Goal: Task Accomplishment & Management: Manage account settings

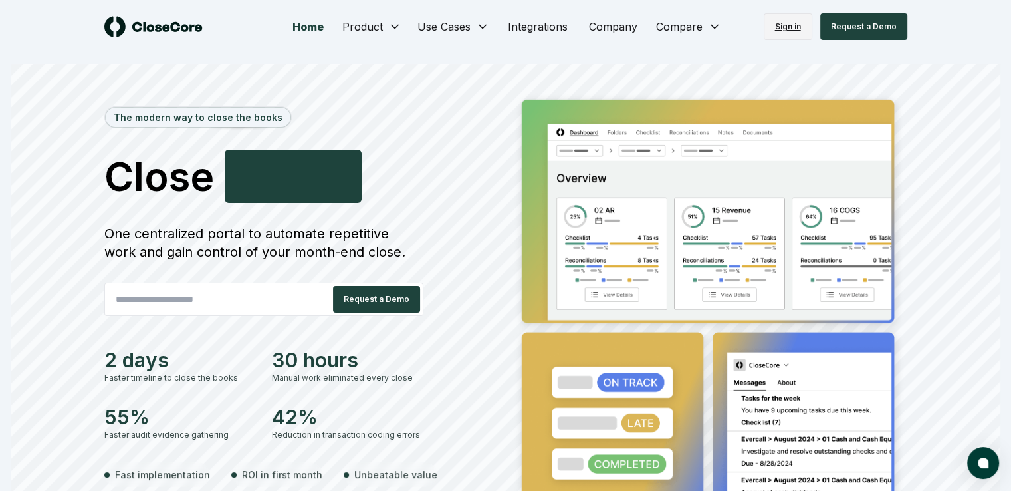
click at [786, 28] on link "Sign in" at bounding box center [788, 26] width 49 height 27
click at [798, 26] on link "Sign in" at bounding box center [788, 26] width 49 height 27
click at [803, 25] on link "Sign in" at bounding box center [788, 26] width 49 height 27
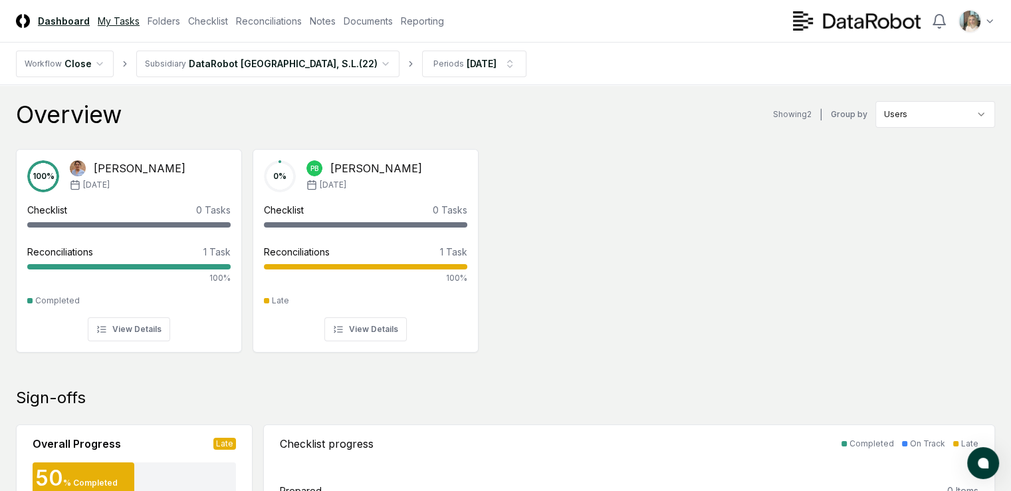
click at [140, 20] on link "My Tasks" at bounding box center [119, 21] width 42 height 14
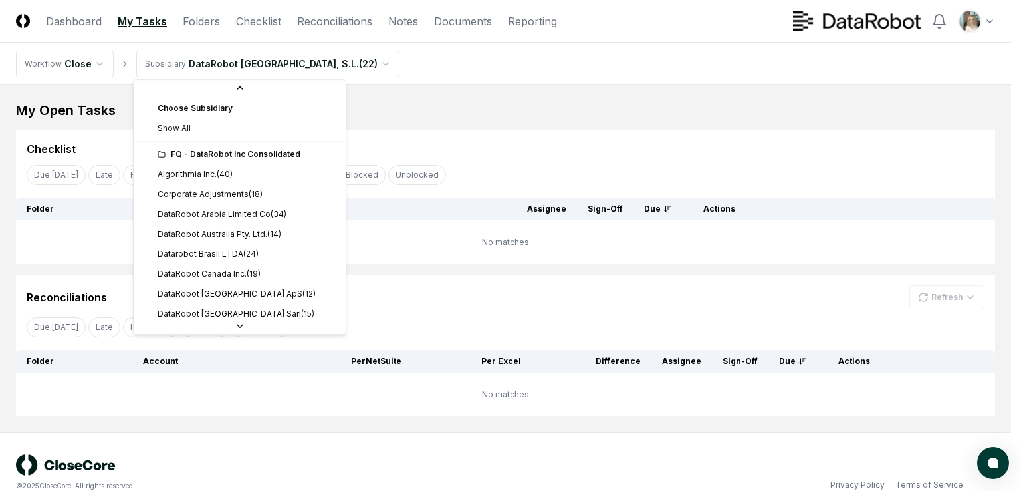
click at [309, 64] on html "CloseCore Dashboard My Tasks Folders Checklist Reconciliations Notes Documents …" at bounding box center [510, 256] width 1021 height 512
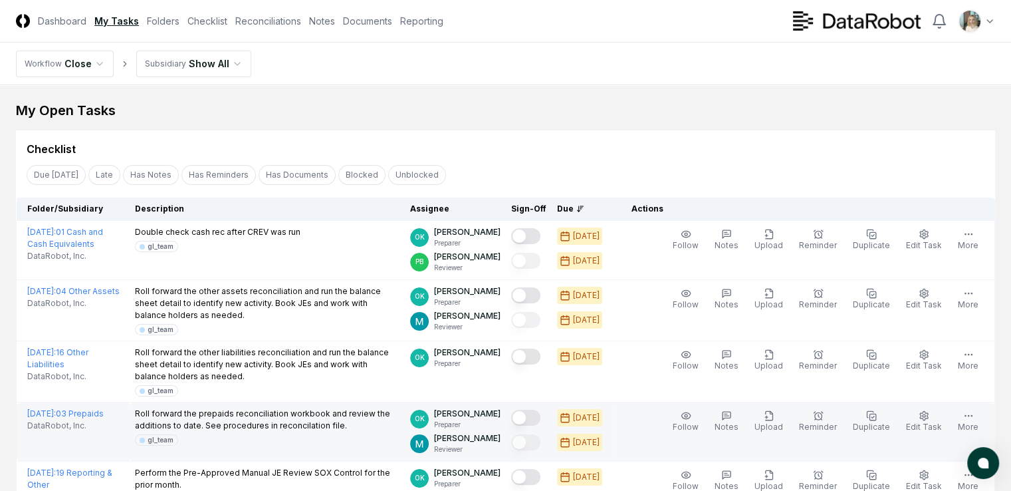
click at [525, 416] on button "Mark complete" at bounding box center [525, 418] width 29 height 16
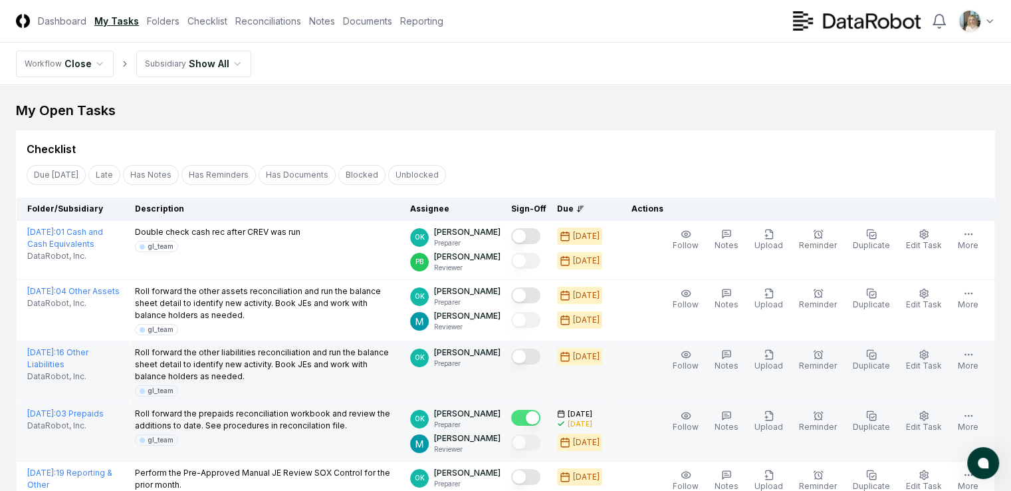
click at [525, 358] on button "Mark complete" at bounding box center [525, 356] width 29 height 16
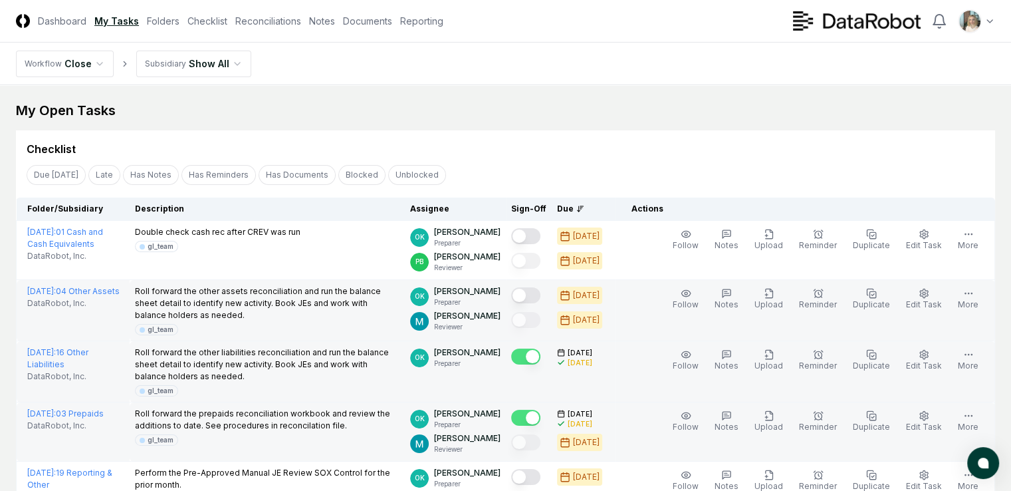
click at [524, 291] on button "Mark complete" at bounding box center [525, 295] width 29 height 16
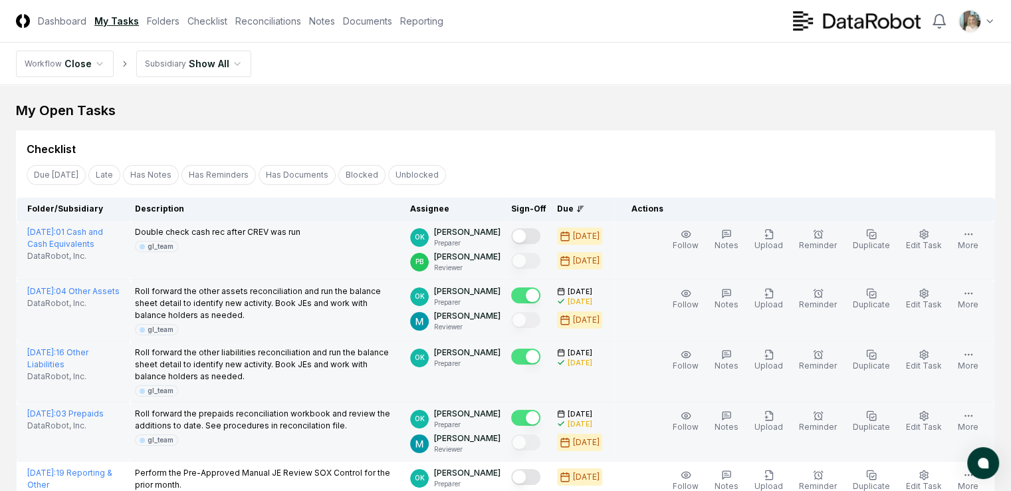
click at [523, 233] on button "Mark complete" at bounding box center [525, 236] width 29 height 16
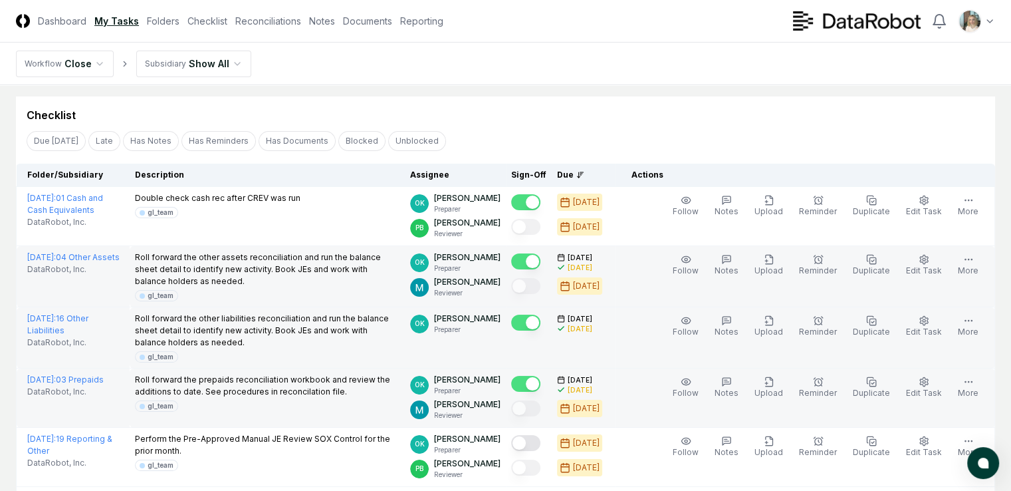
scroll to position [66, 0]
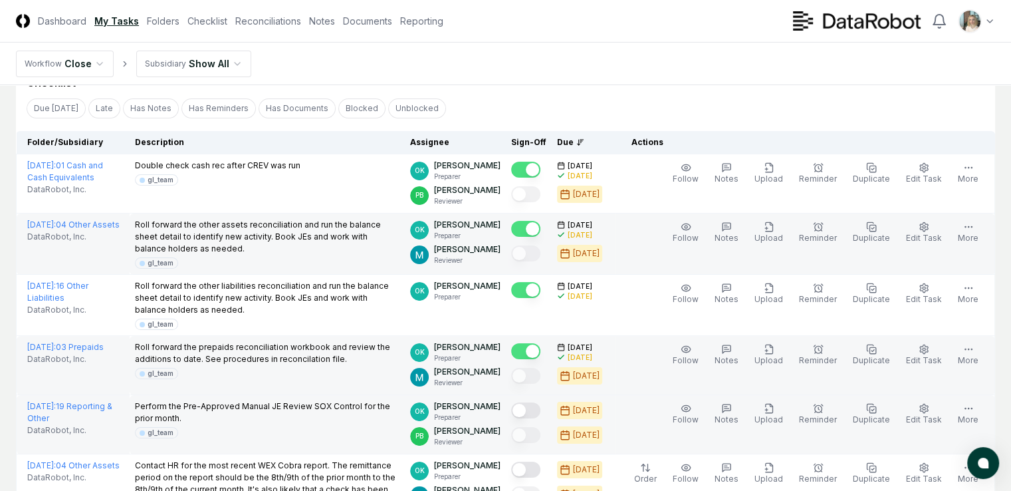
click at [527, 408] on button "Mark complete" at bounding box center [525, 410] width 29 height 16
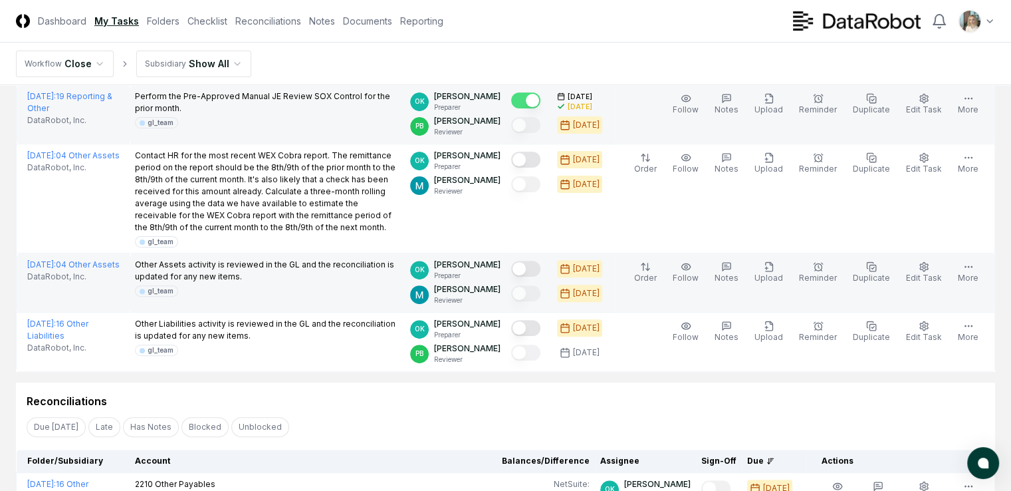
scroll to position [399, 0]
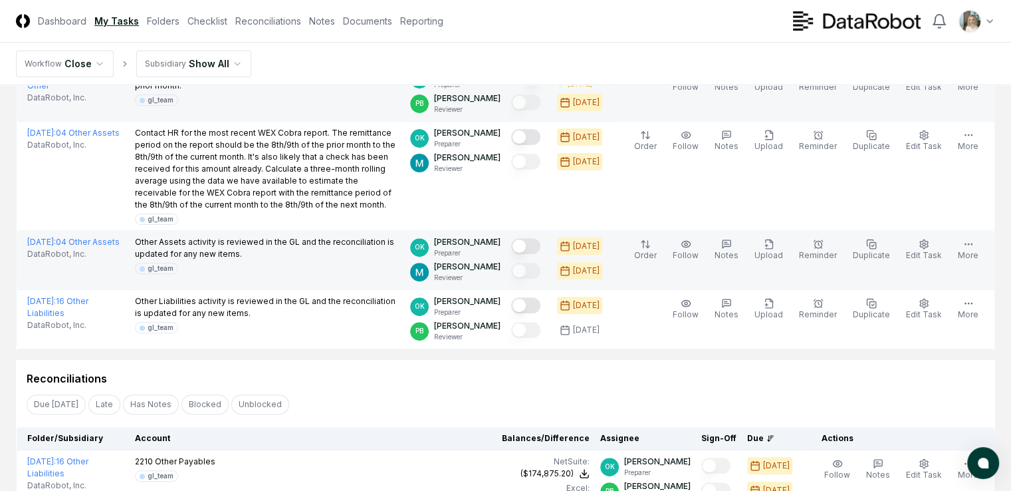
click at [524, 254] on button "Mark complete" at bounding box center [525, 246] width 29 height 16
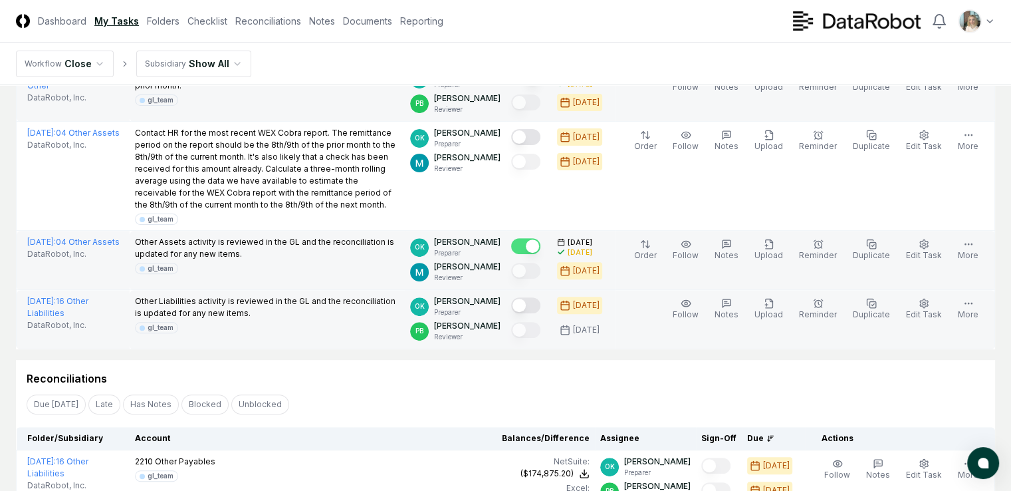
click at [521, 313] on button "Mark complete" at bounding box center [525, 305] width 29 height 16
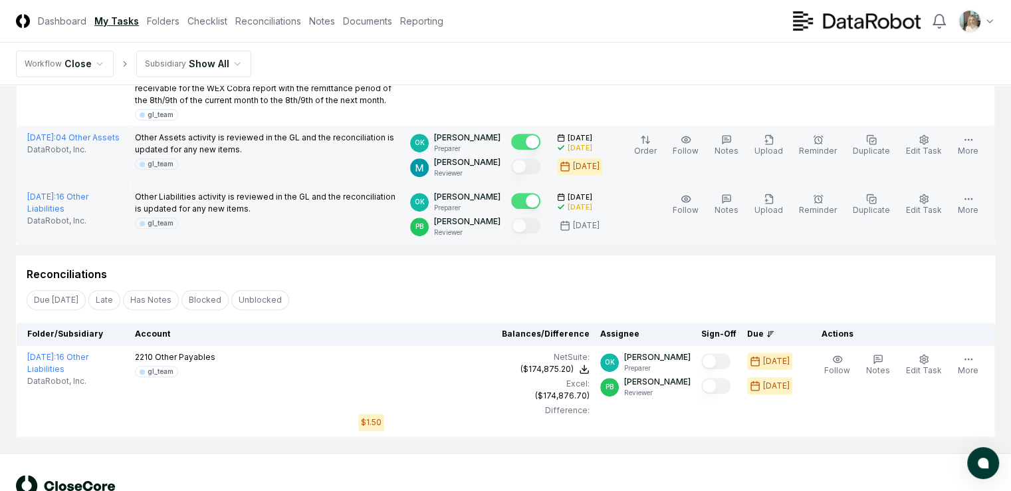
scroll to position [537, 0]
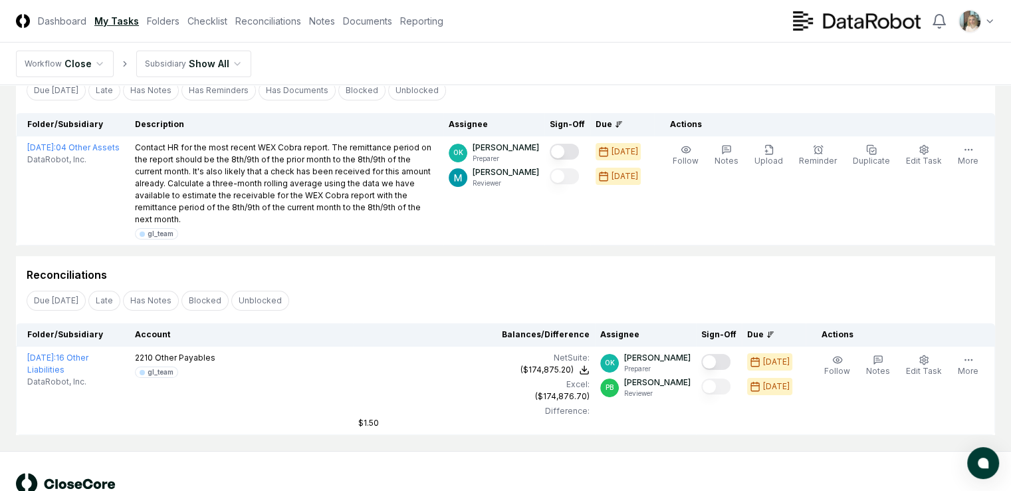
scroll to position [94, 0]
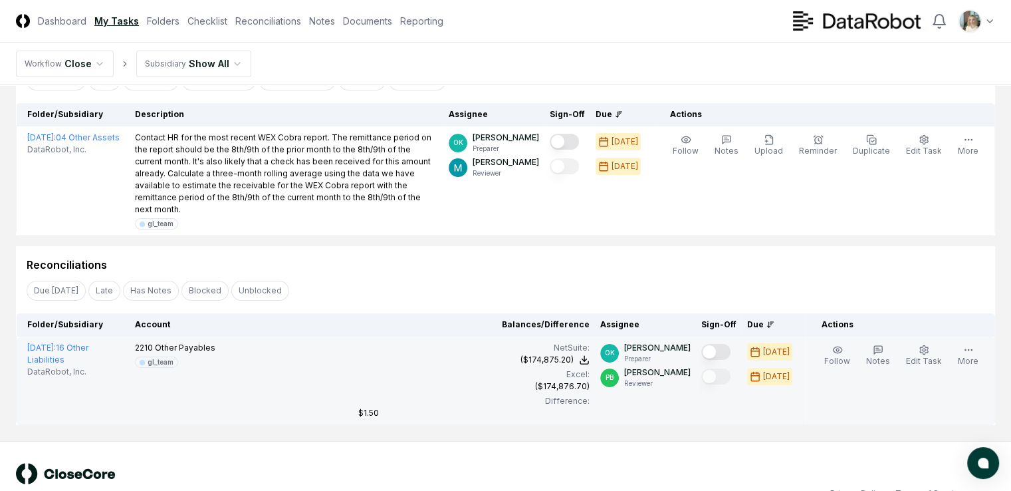
click at [707, 354] on button "Mark complete" at bounding box center [715, 352] width 29 height 16
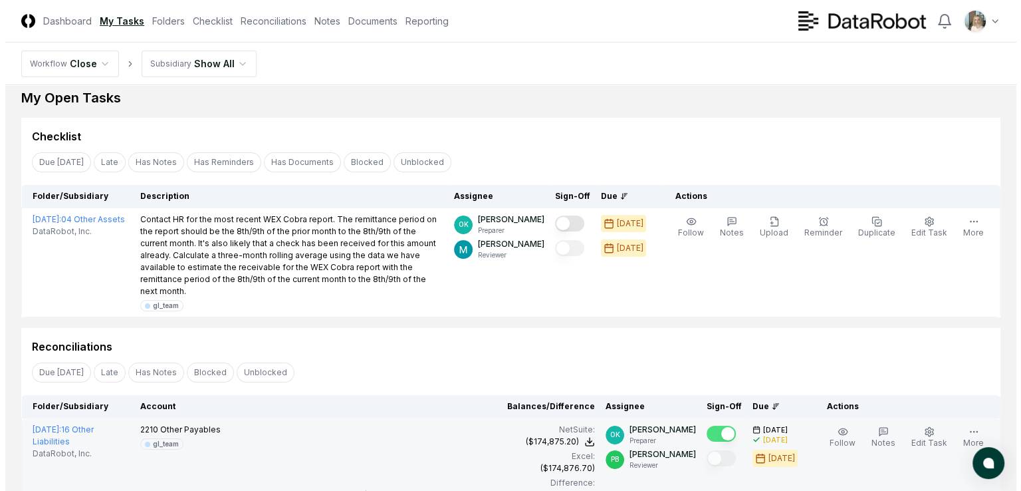
scroll to position [0, 0]
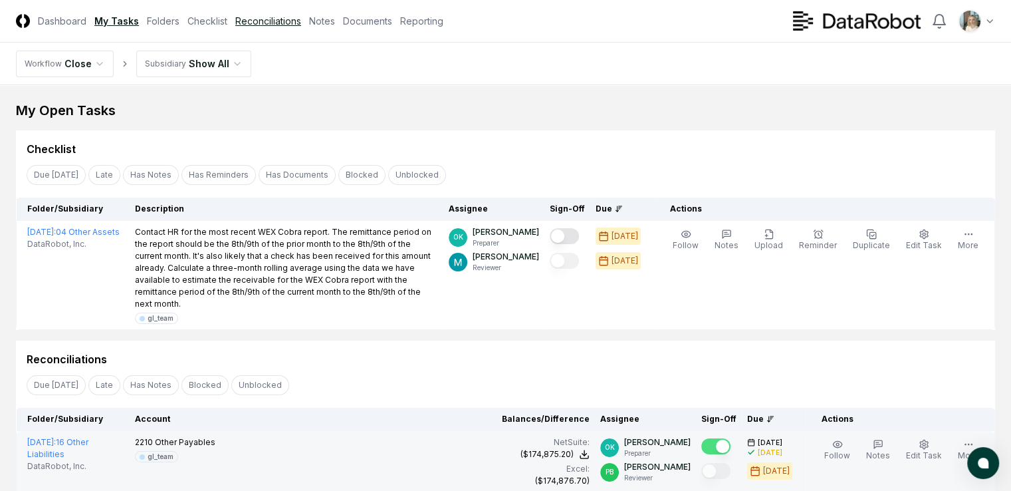
click at [301, 21] on link "Reconciliations" at bounding box center [268, 21] width 66 height 14
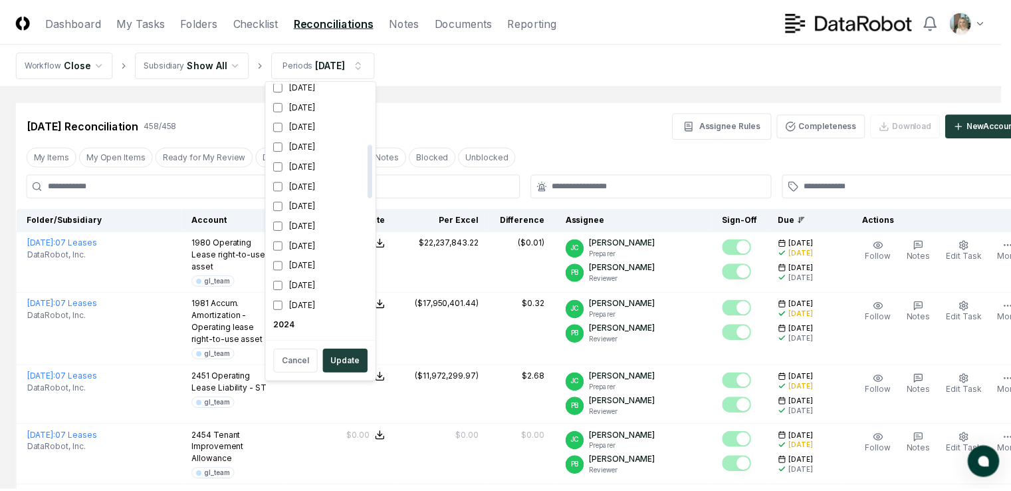
scroll to position [283, 0]
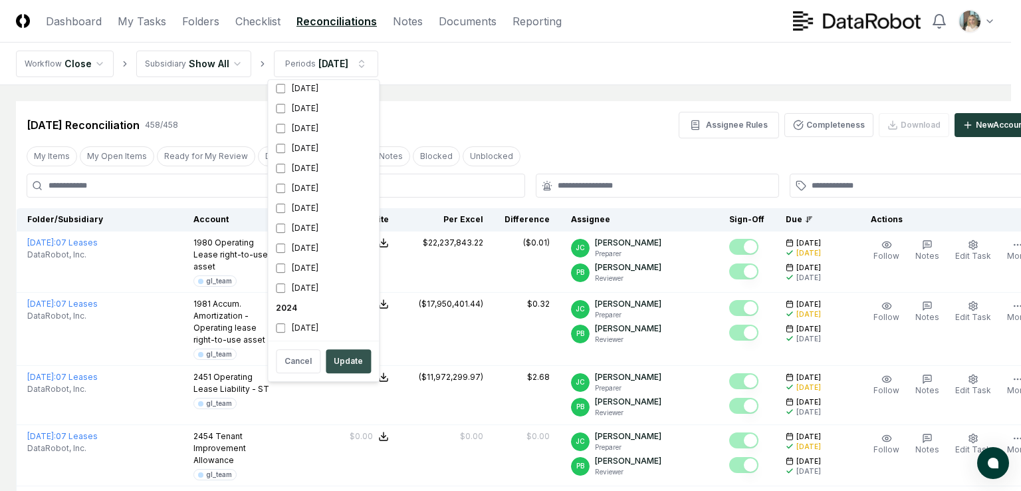
click at [353, 363] on button "Update" at bounding box center [348, 361] width 45 height 24
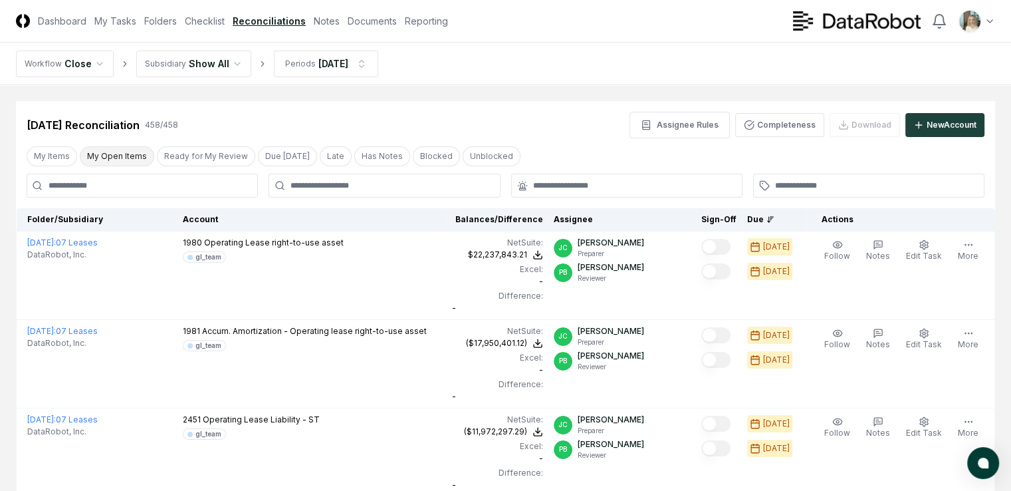
click at [106, 154] on button "My Open Items" at bounding box center [117, 156] width 74 height 20
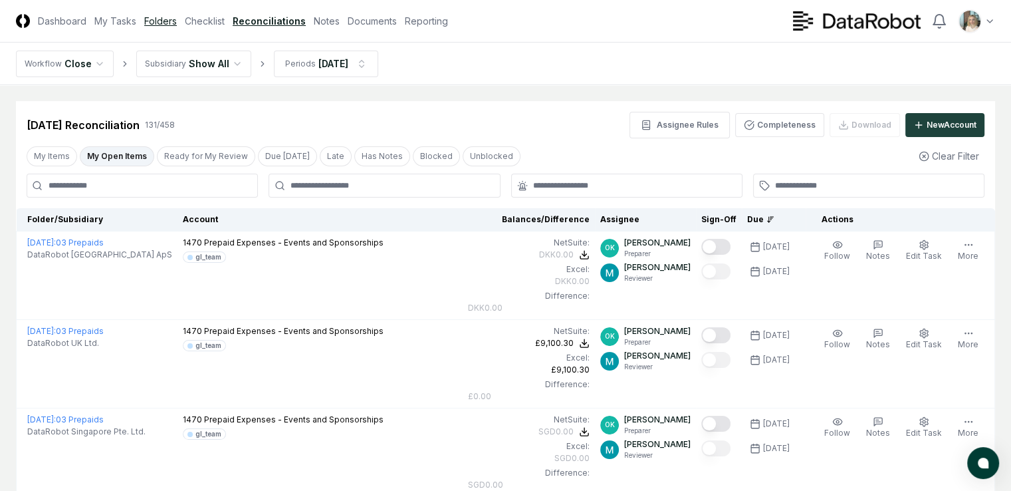
click at [177, 22] on link "Folders" at bounding box center [160, 21] width 33 height 14
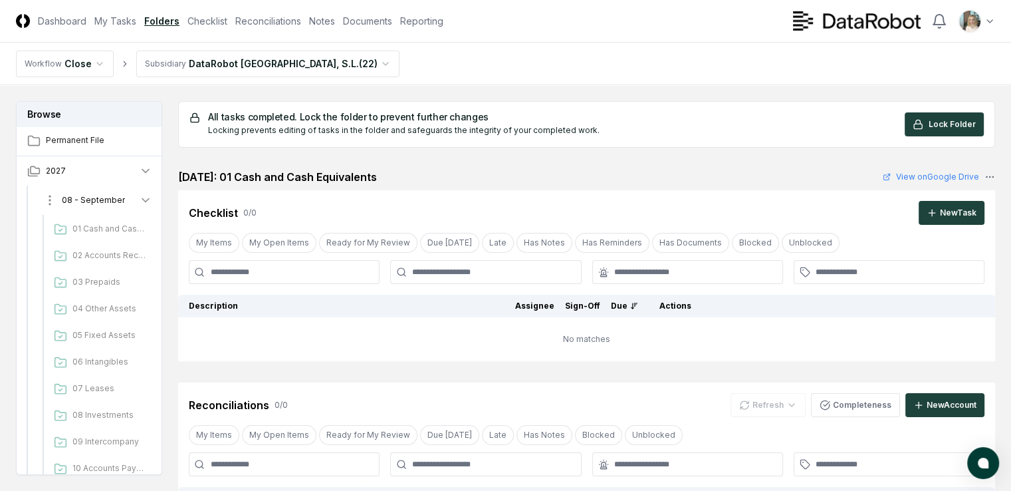
click at [152, 201] on icon "button" at bounding box center [145, 199] width 13 height 13
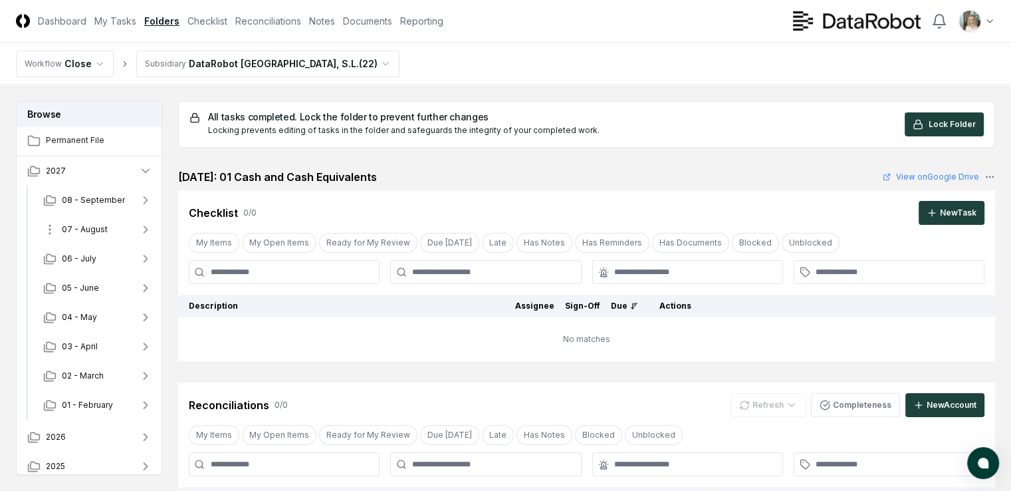
click at [152, 229] on icon "button" at bounding box center [145, 229] width 13 height 13
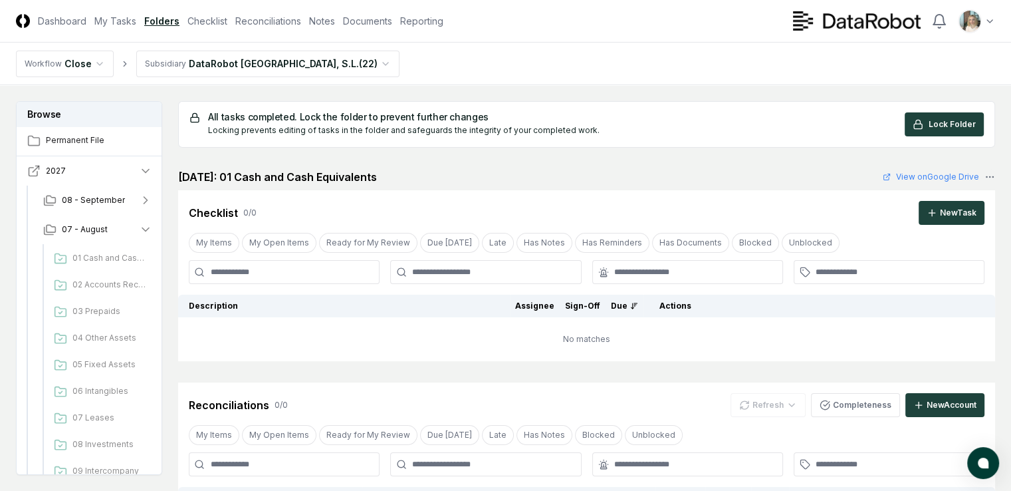
click at [152, 170] on icon "button" at bounding box center [145, 170] width 13 height 13
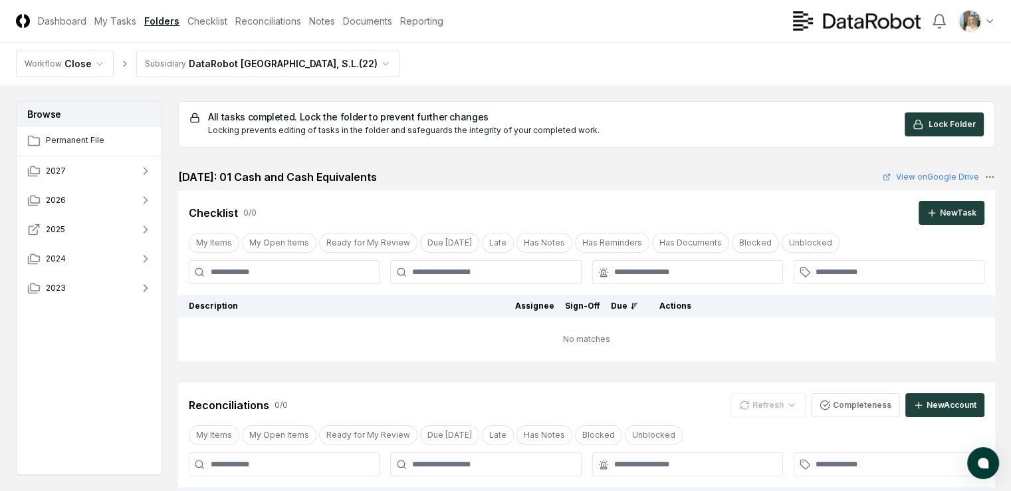
click at [152, 227] on icon "button" at bounding box center [145, 229] width 13 height 13
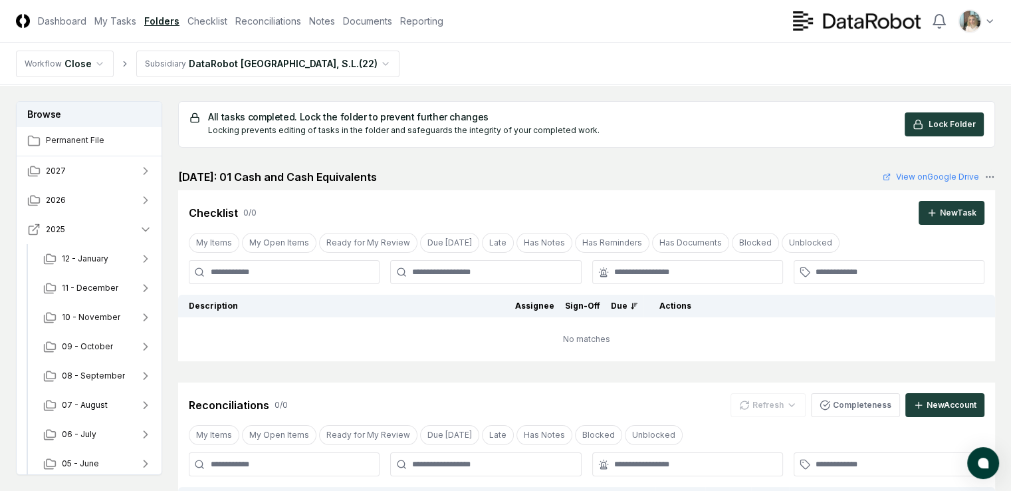
click at [152, 229] on icon "button" at bounding box center [145, 229] width 13 height 13
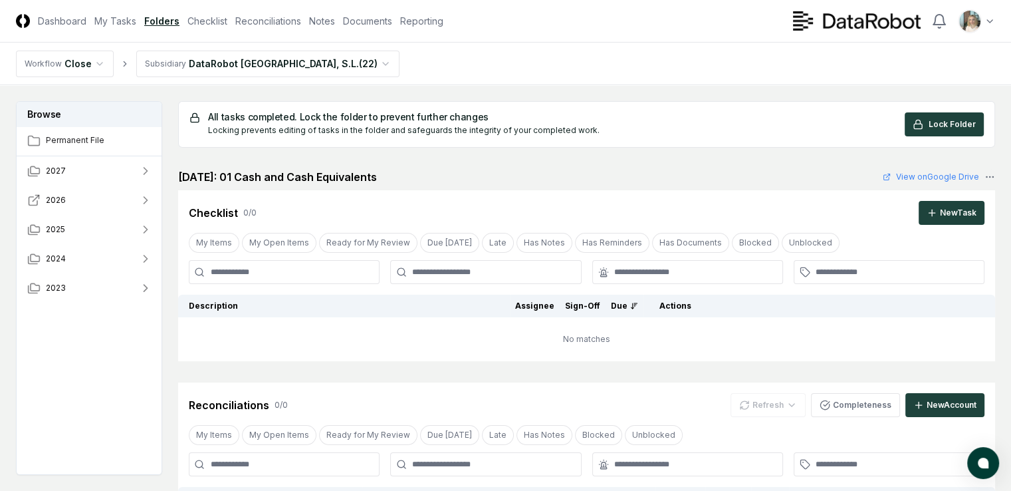
click at [152, 200] on icon "button" at bounding box center [145, 199] width 13 height 13
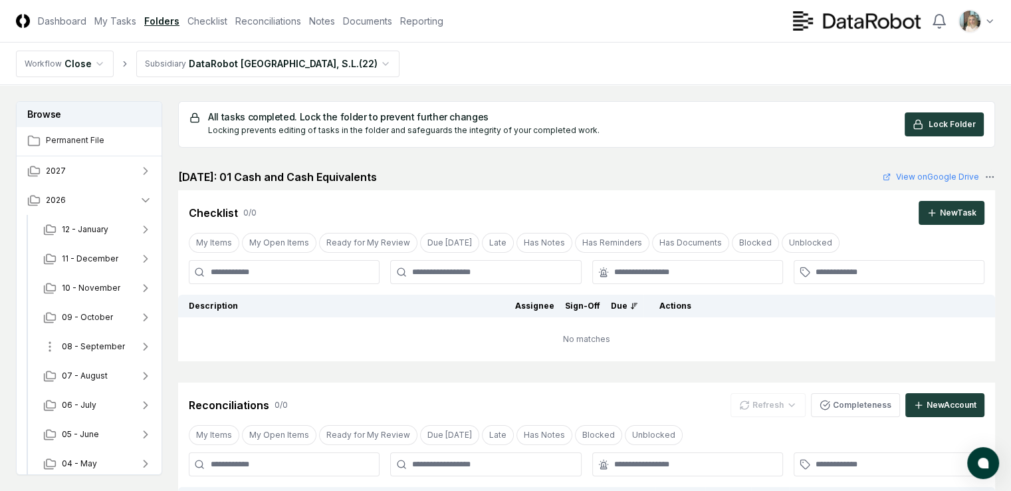
scroll to position [66, 0]
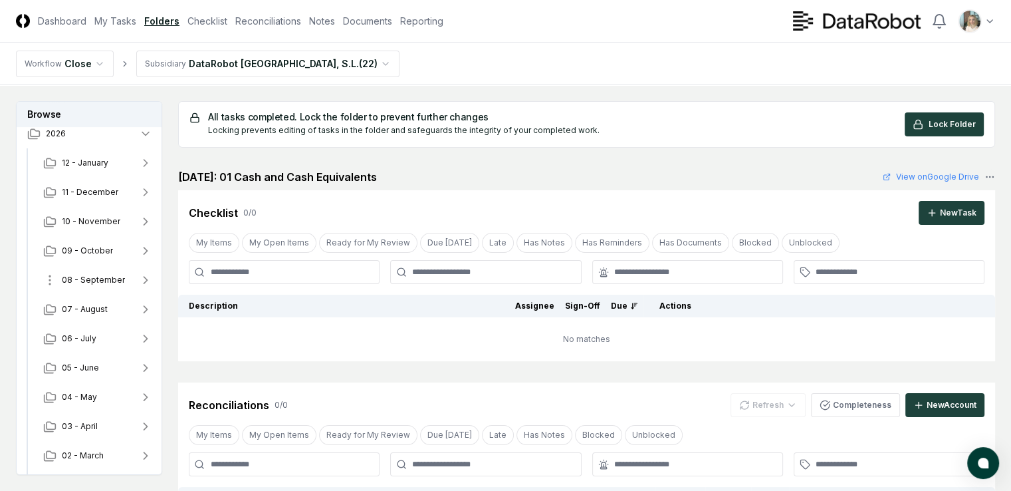
click at [152, 279] on icon "button" at bounding box center [145, 279] width 13 height 13
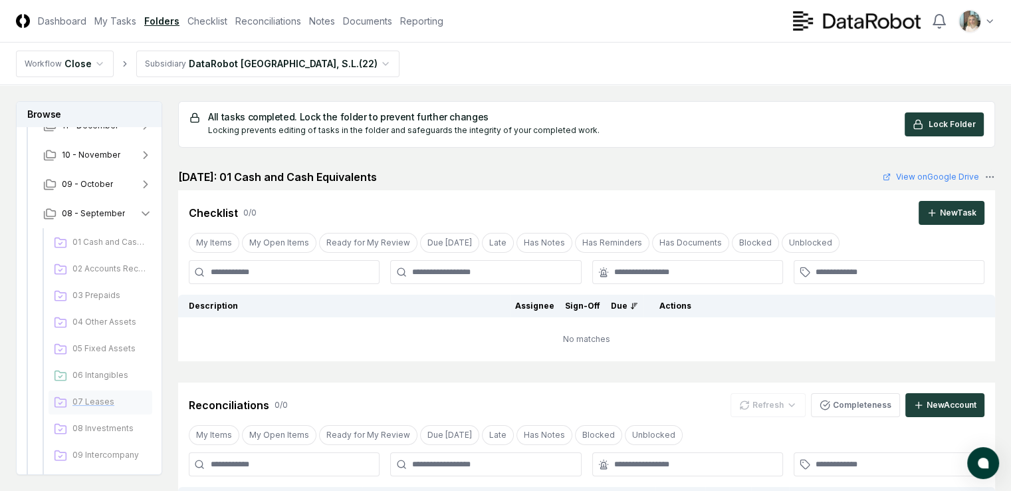
scroll to position [199, 0]
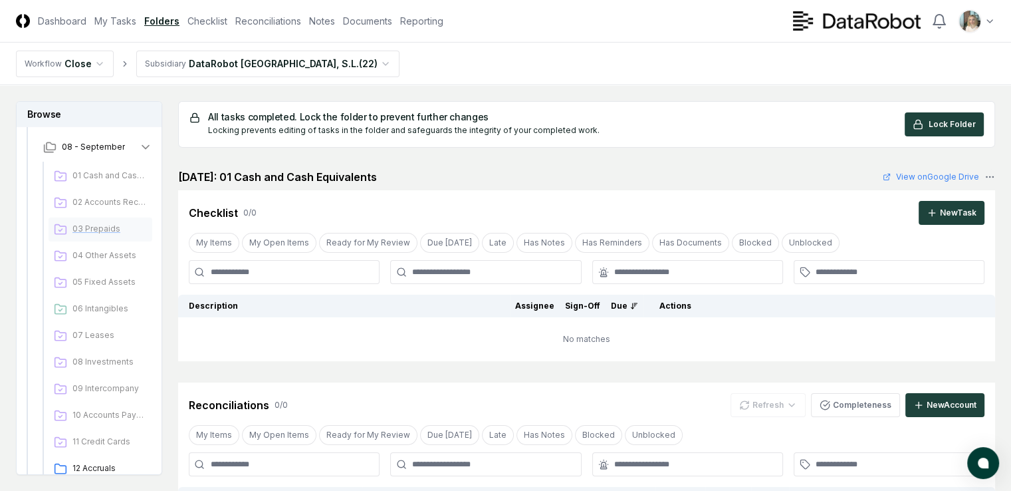
click at [104, 228] on span "03 Prepaids" at bounding box center [109, 229] width 74 height 12
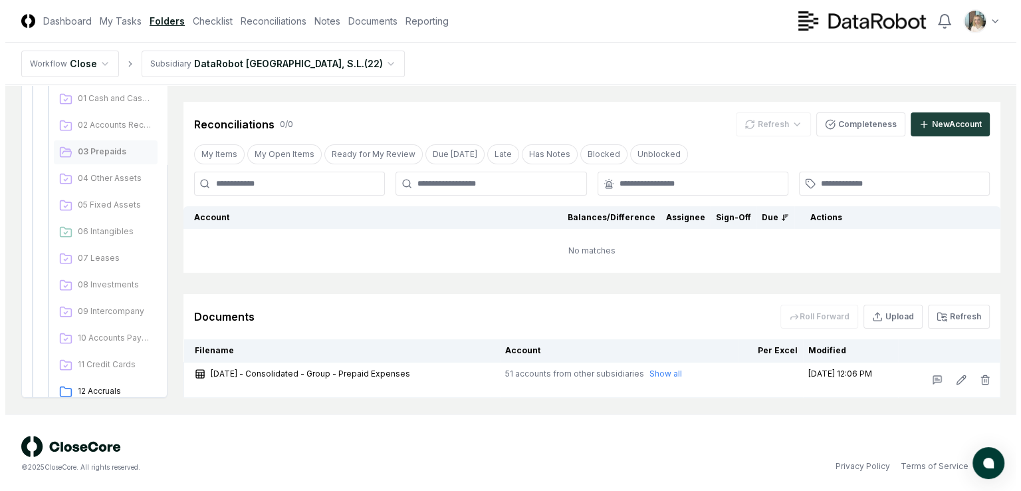
scroll to position [215, 0]
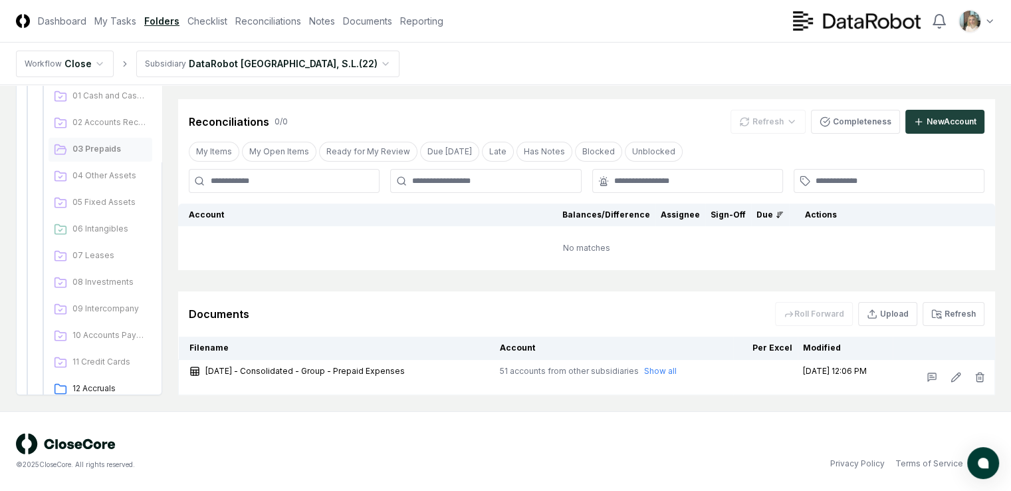
click at [311, 66] on html "CloseCore Dashboard My Tasks Folders Checklist Reconciliations Notes Documents …" at bounding box center [505, 138] width 1011 height 706
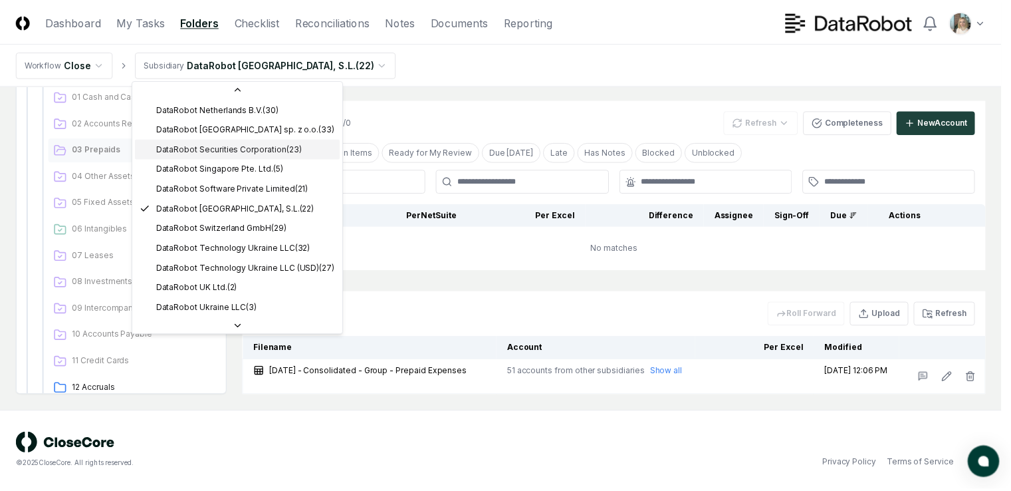
scroll to position [399, 0]
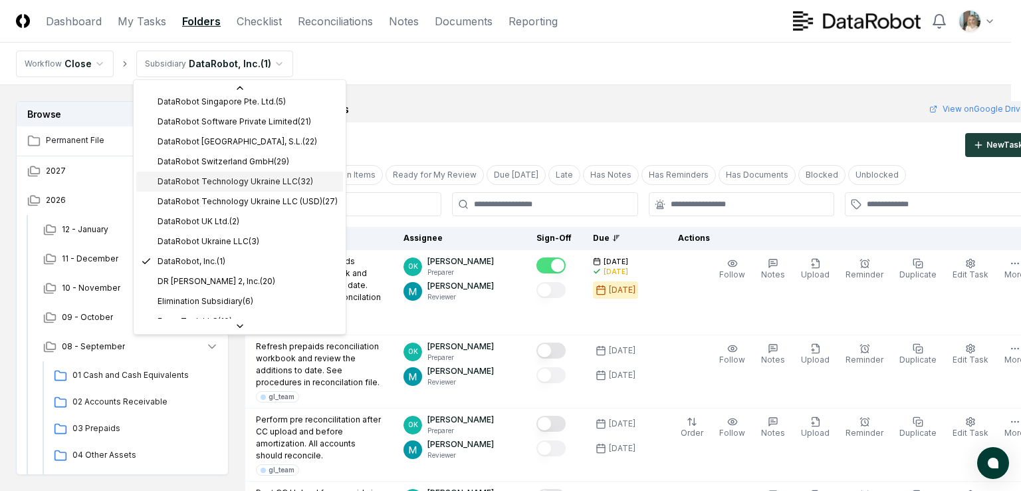
scroll to position [319, 0]
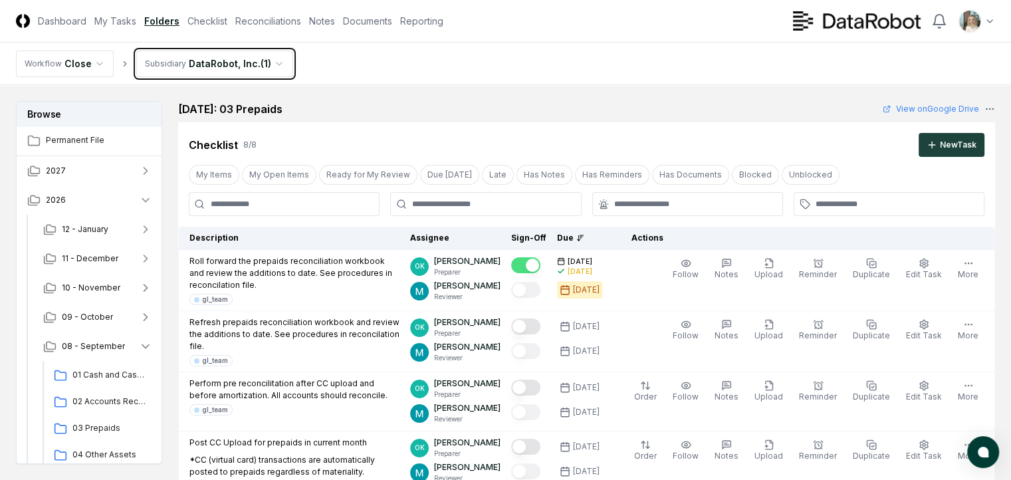
click at [227, 21] on link "Checklist" at bounding box center [208, 21] width 40 height 14
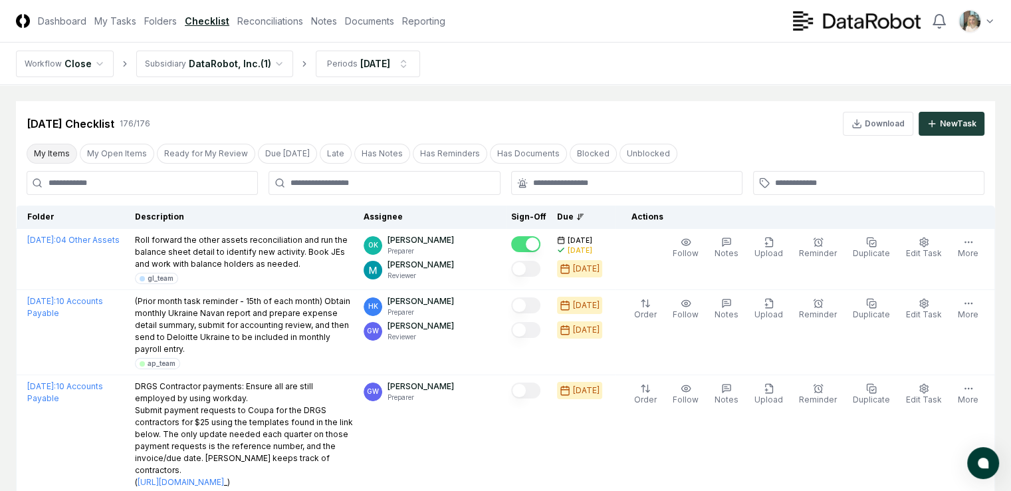
click at [49, 155] on button "My Items" at bounding box center [52, 154] width 51 height 20
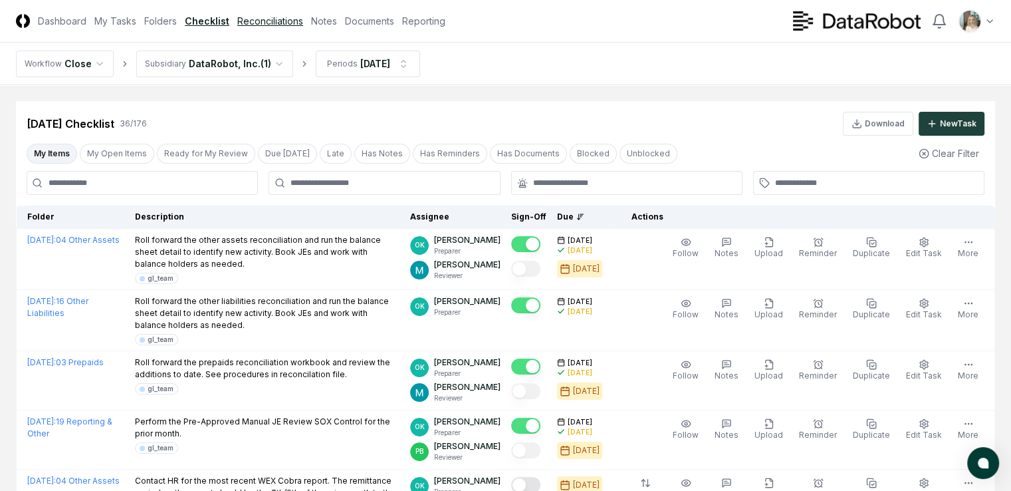
click at [303, 22] on link "Reconciliations" at bounding box center [270, 21] width 66 height 14
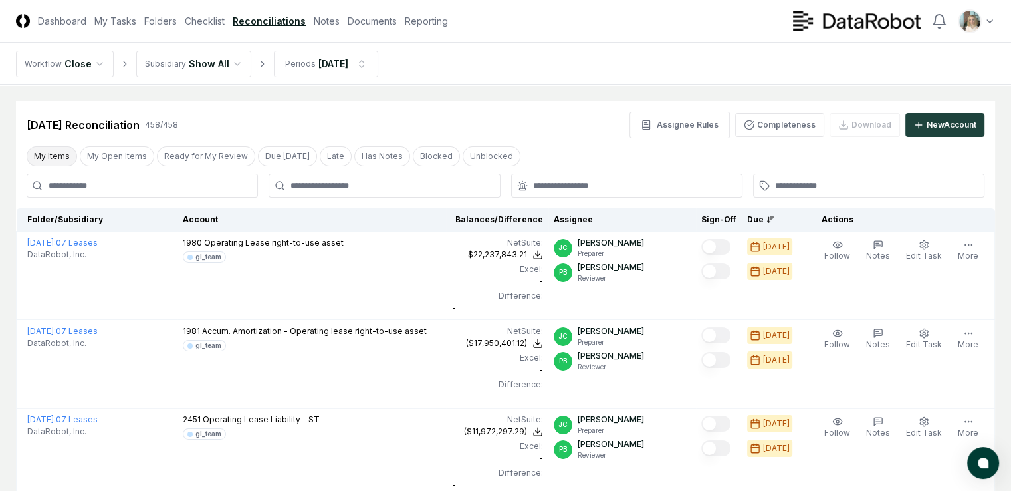
click at [48, 158] on button "My Items" at bounding box center [52, 156] width 51 height 20
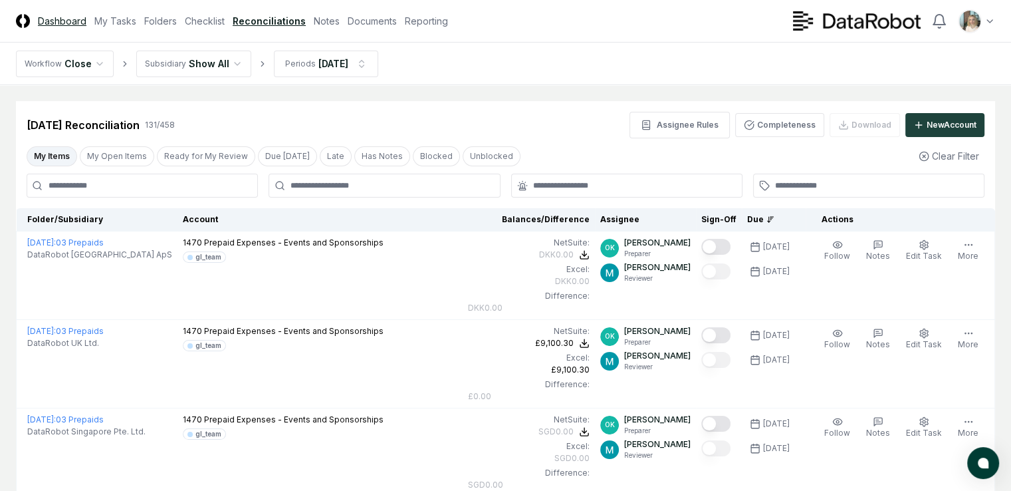
click at [72, 22] on link "Dashboard" at bounding box center [62, 21] width 49 height 14
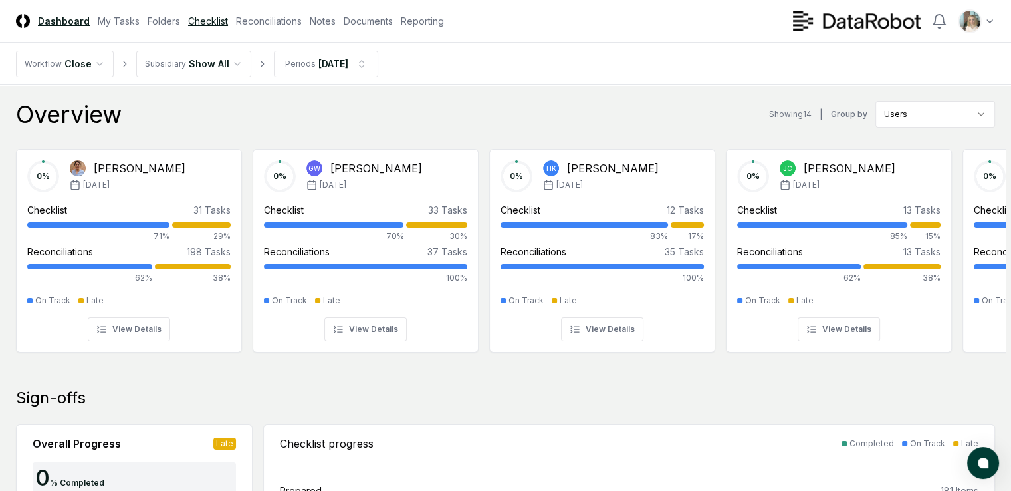
click at [228, 24] on link "Checklist" at bounding box center [208, 21] width 40 height 14
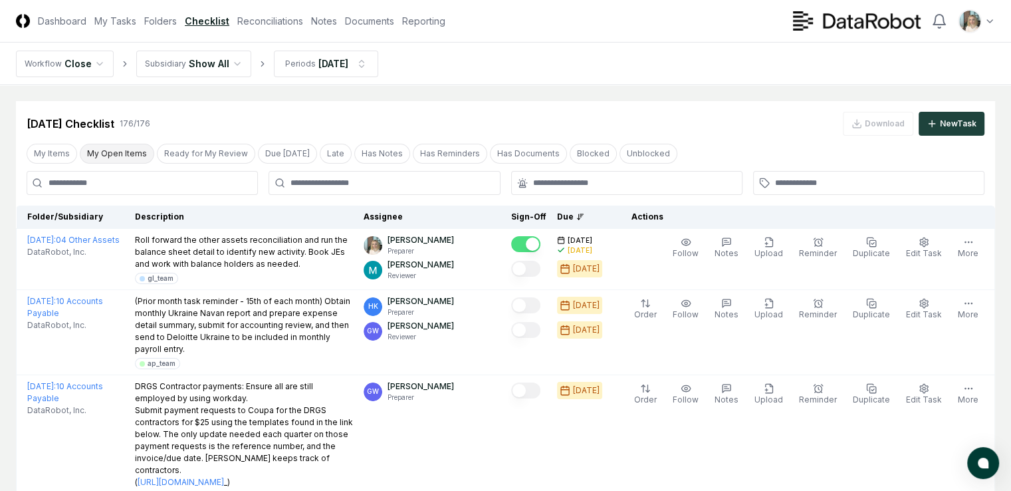
click at [109, 150] on button "My Open Items" at bounding box center [117, 154] width 74 height 20
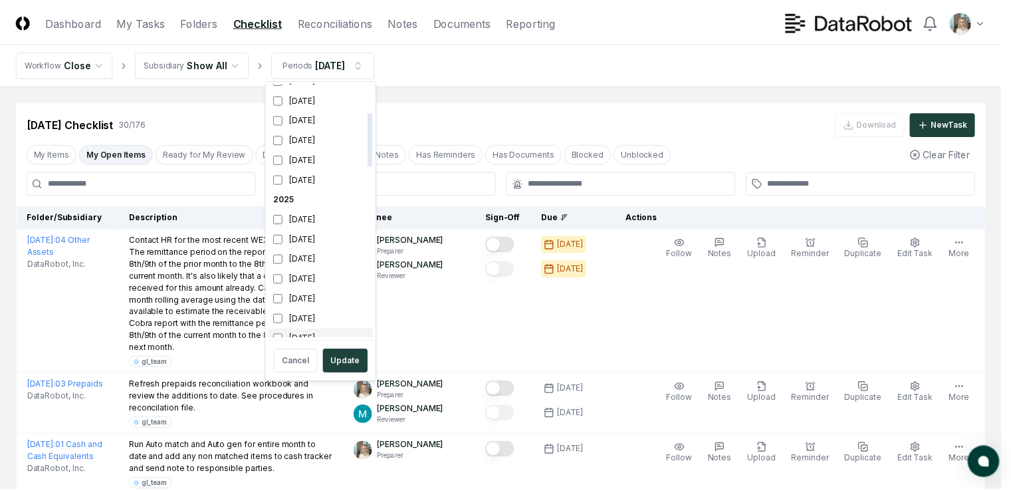
scroll to position [144, 0]
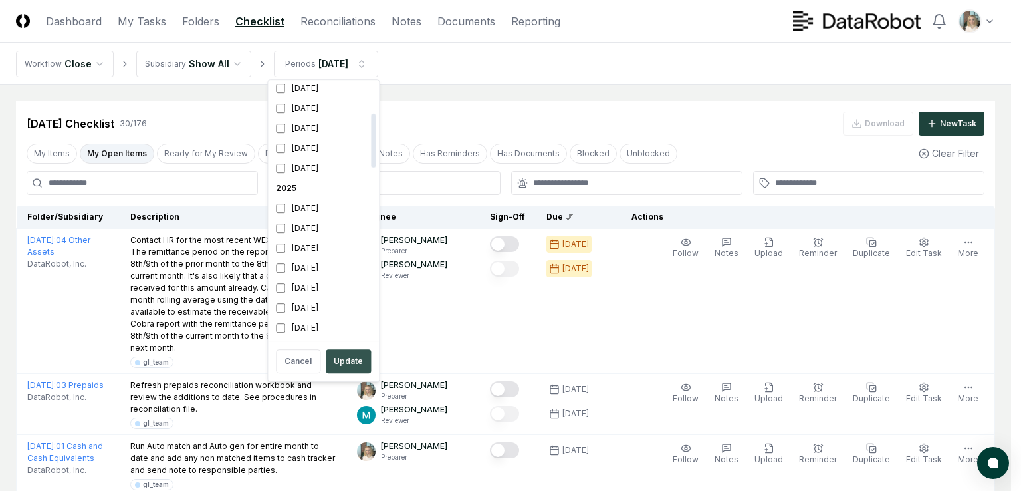
click at [340, 358] on button "Update" at bounding box center [348, 361] width 45 height 24
